Goal: Download file/media

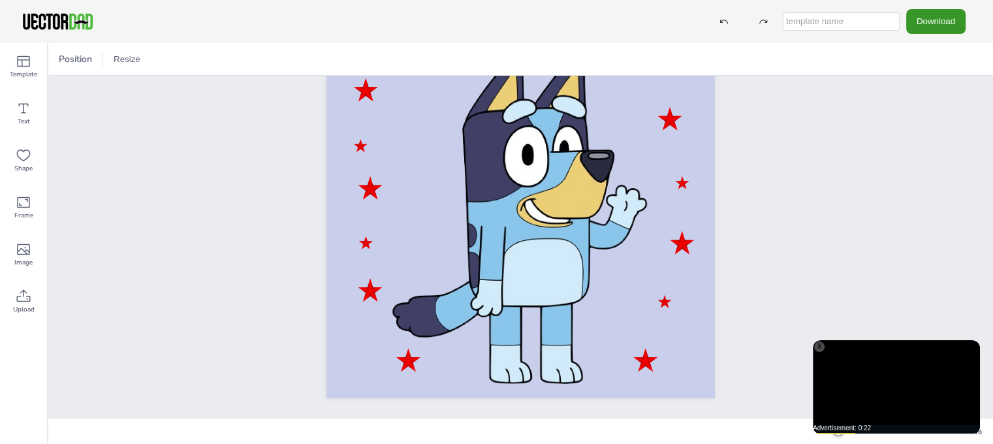
click at [929, 15] on button "Download" at bounding box center [935, 21] width 59 height 24
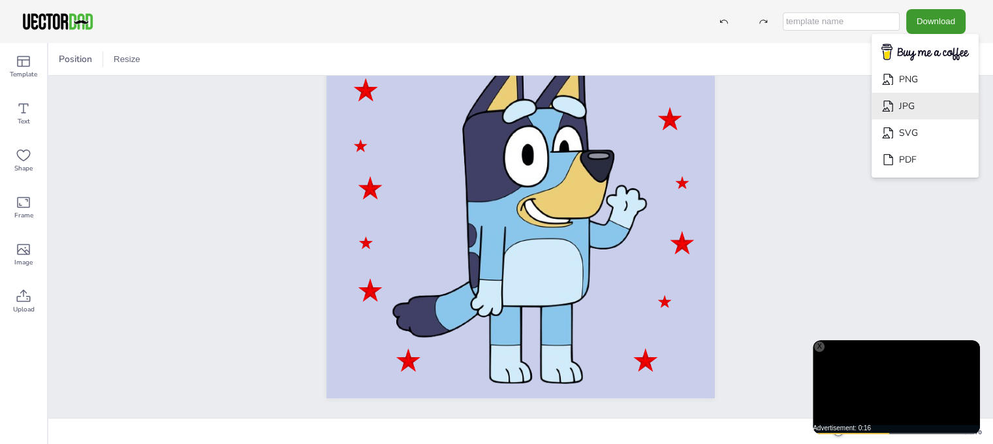
click at [932, 108] on li "JPG" at bounding box center [925, 106] width 107 height 27
